Goal: Navigation & Orientation: Find specific page/section

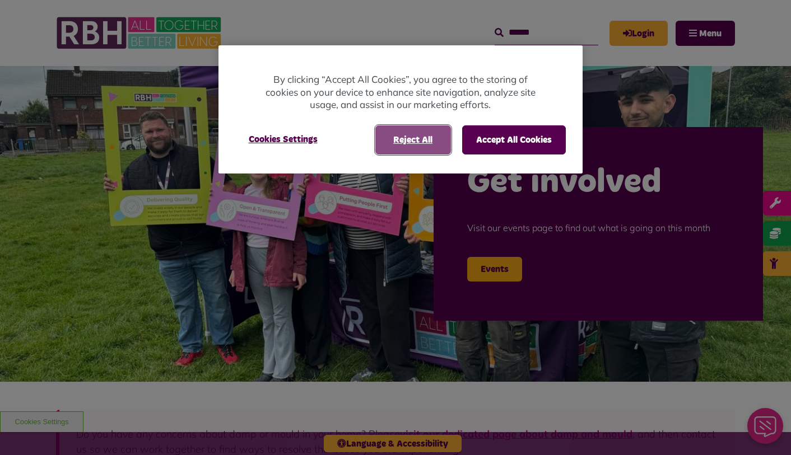
click at [400, 134] on button "Reject All" at bounding box center [413, 139] width 76 height 29
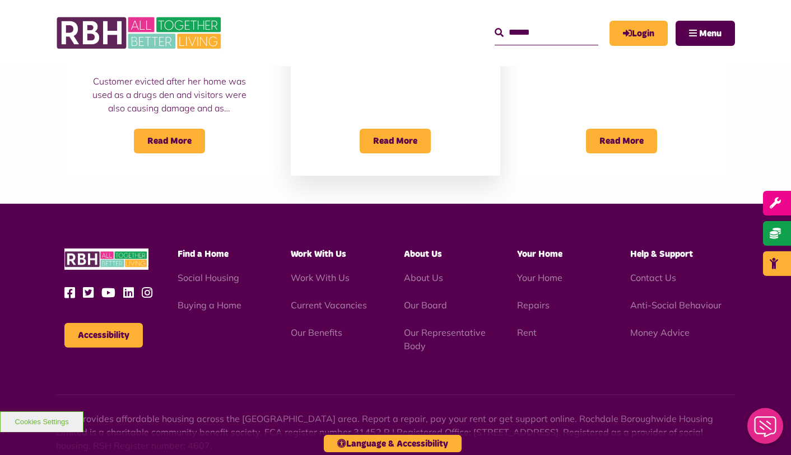
scroll to position [1000, 0]
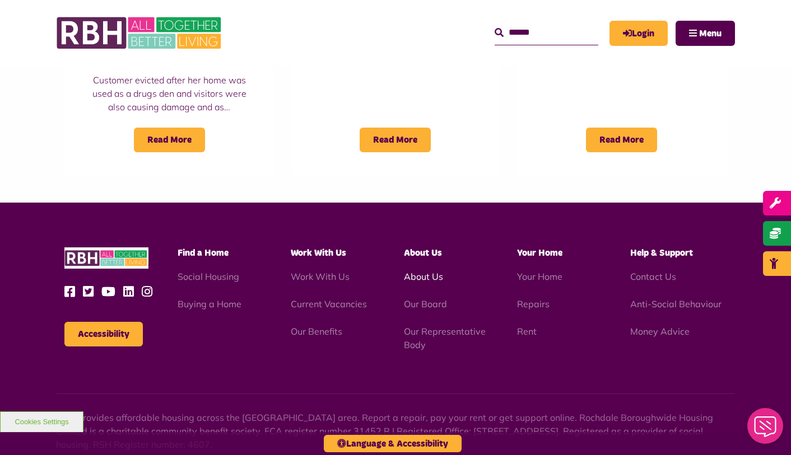
click at [422, 278] on link "About Us" at bounding box center [423, 276] width 39 height 11
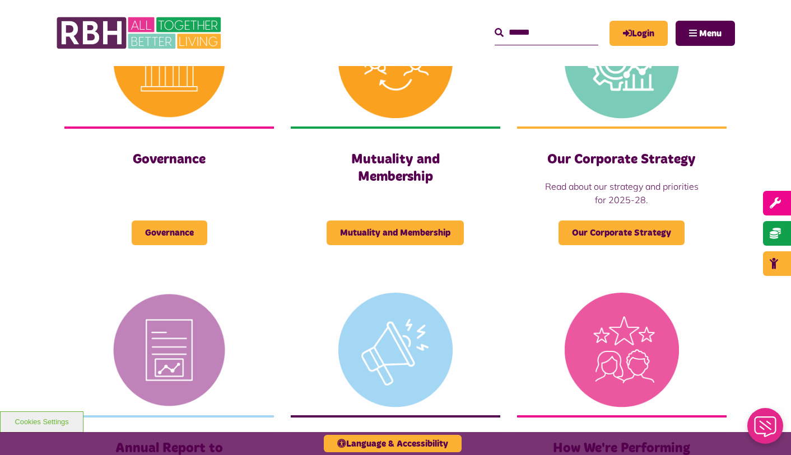
scroll to position [524, 0]
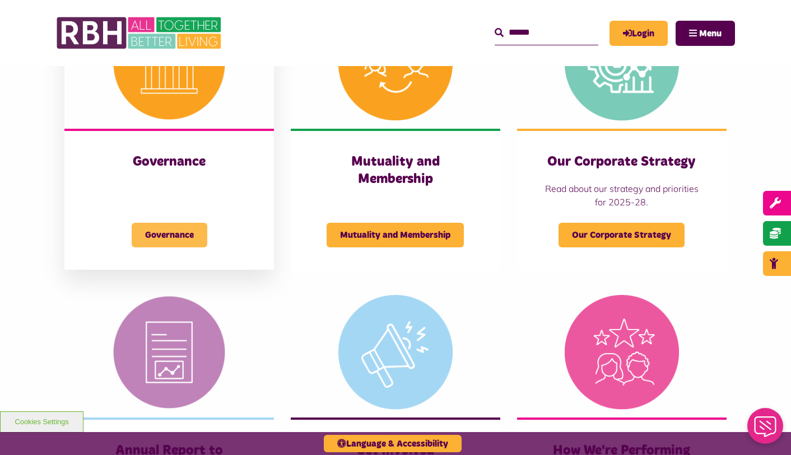
click at [163, 236] on span "Governance" at bounding box center [170, 235] width 76 height 25
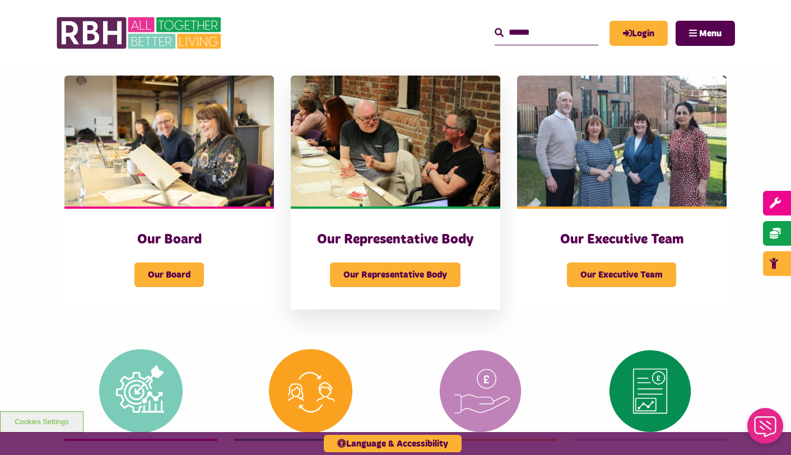
scroll to position [206, 0]
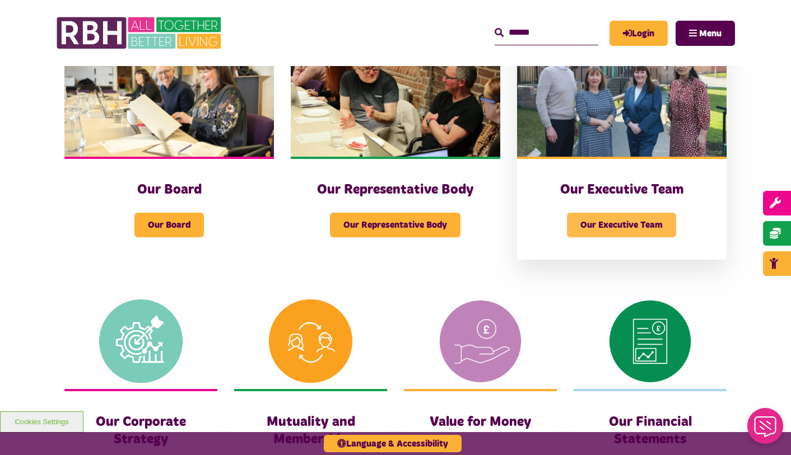
click at [628, 226] on span "Our Executive Team" at bounding box center [621, 225] width 109 height 25
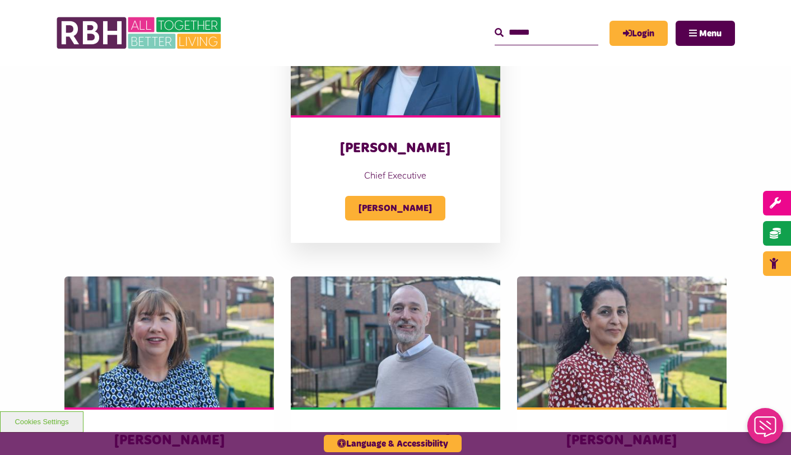
scroll to position [136, 0]
